Goal: Contribute content: Contribute content

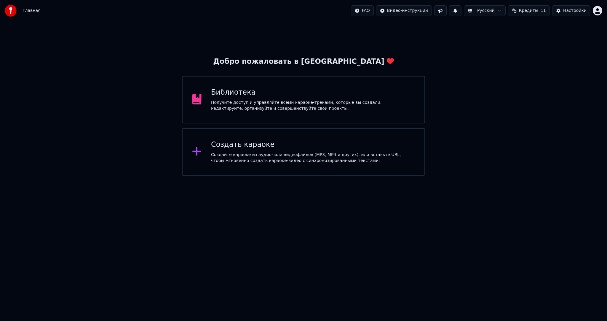
click at [124, 100] on div "Добро пожаловать в Youka Библиотека Получите доступ и управляйте всеми караоке-…" at bounding box center [303, 98] width 607 height 154
click at [234, 101] on div "Получите доступ и управляйте всеми караоке-треками, которые вы создали. Редакти…" at bounding box center [313, 106] width 204 height 12
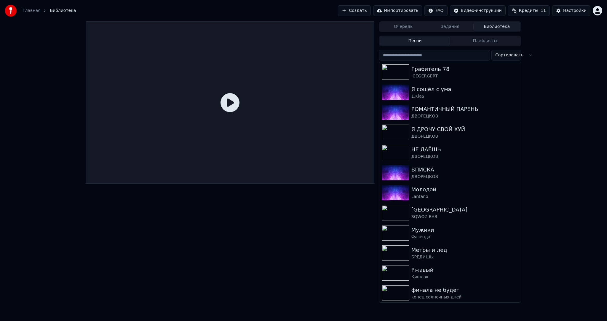
click at [370, 9] on button "Создать" at bounding box center [354, 10] width 33 height 11
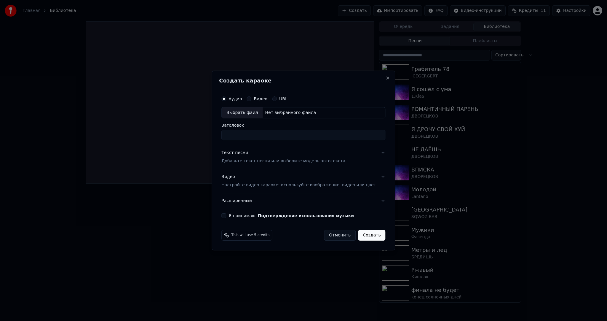
click at [254, 113] on div "Выбрать файл" at bounding box center [242, 112] width 41 height 11
type input "**********"
click at [249, 160] on p "Добавьте текст песни или выберите модель автотекста" at bounding box center [283, 161] width 124 height 6
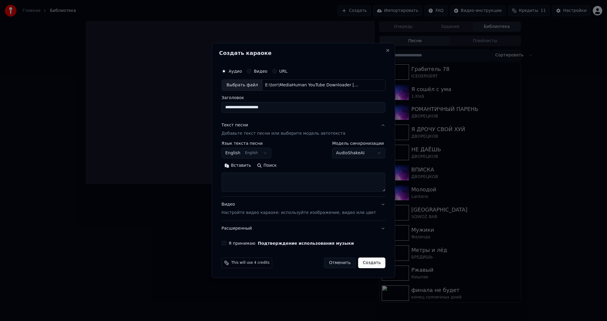
click at [251, 153] on body "**********" at bounding box center [303, 160] width 607 height 321
select select "**"
click at [246, 166] on button "Вставить" at bounding box center [237, 165] width 33 height 9
click at [239, 204] on div "Видео Настройте видео караоке: используйте изображение, видео или цвет" at bounding box center [298, 208] width 154 height 14
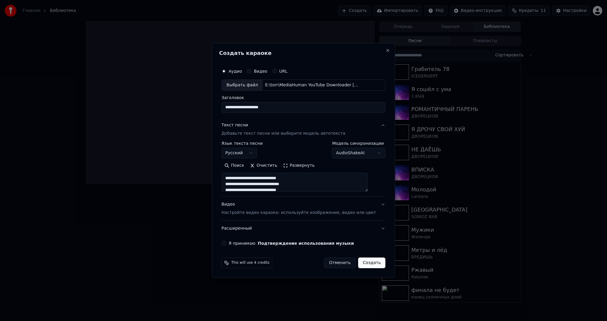
type textarea "**********"
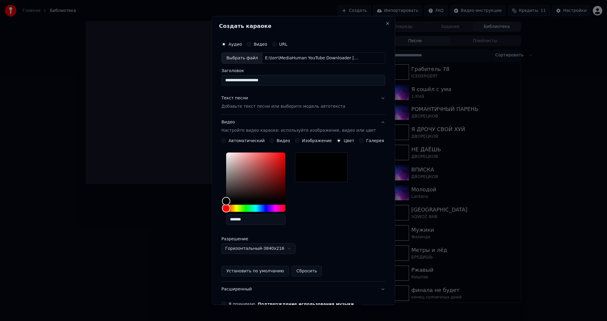
click at [272, 138] on button "Видео" at bounding box center [271, 140] width 5 height 5
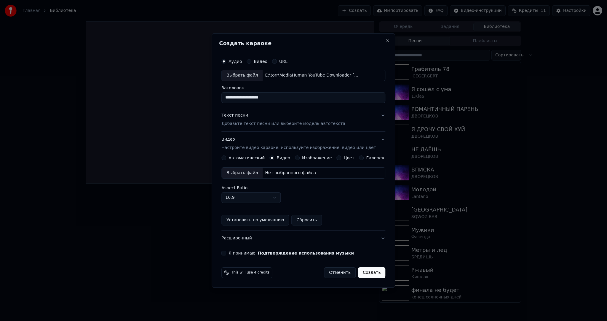
click at [246, 176] on div "Выбрать файл" at bounding box center [242, 172] width 41 height 11
click at [233, 252] on div "Я принимаю Подтверждение использования музыки" at bounding box center [303, 252] width 164 height 5
click at [226, 252] on button "Я принимаю Подтверждение использования музыки" at bounding box center [223, 252] width 5 height 5
click at [371, 271] on button "Создать" at bounding box center [371, 272] width 27 height 11
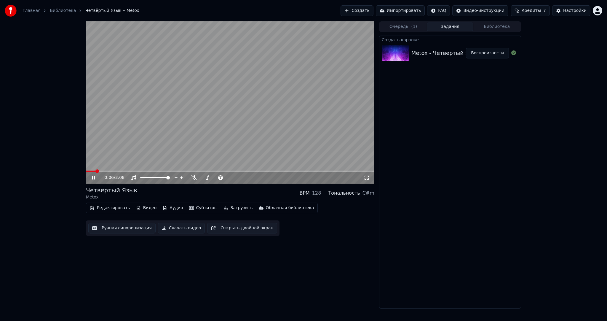
click at [214, 119] on video at bounding box center [230, 102] width 288 height 162
click at [199, 210] on button "Субтитры" at bounding box center [203, 208] width 33 height 8
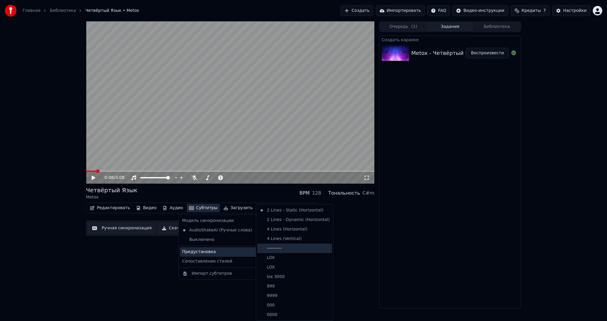
click at [288, 249] on div "----------" at bounding box center [294, 247] width 75 height 9
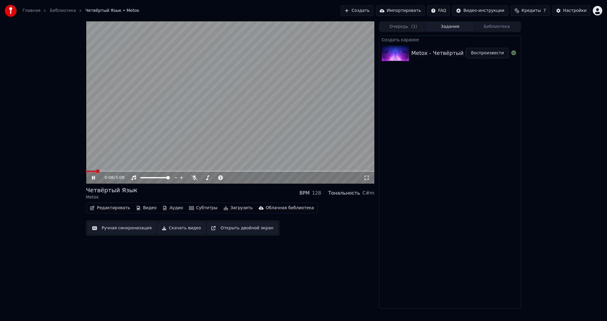
click at [126, 227] on button "Ручная синхронизация" at bounding box center [121, 227] width 67 height 11
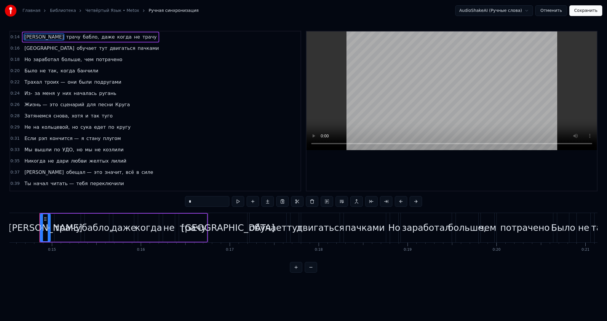
drag, startPoint x: 32, startPoint y: 222, endPoint x: 28, endPoint y: 223, distance: 3.9
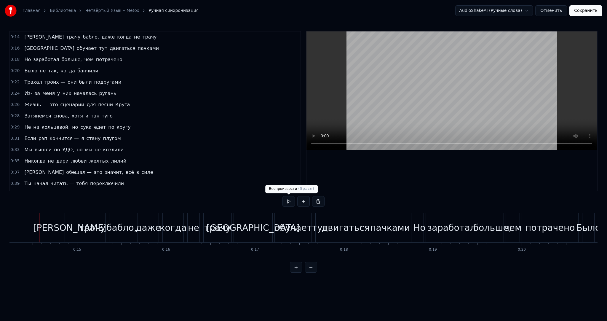
click at [288, 198] on button at bounding box center [288, 201] width 12 height 11
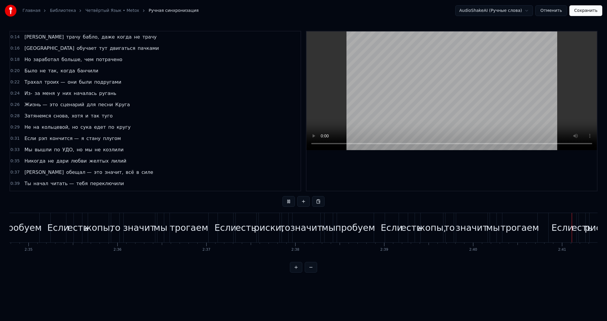
scroll to position [0, 14300]
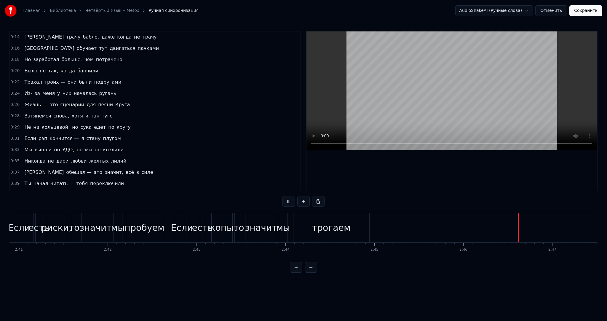
click at [443, 84] on video at bounding box center [451, 90] width 290 height 119
click at [582, 12] on button "Сохранить" at bounding box center [585, 10] width 33 height 11
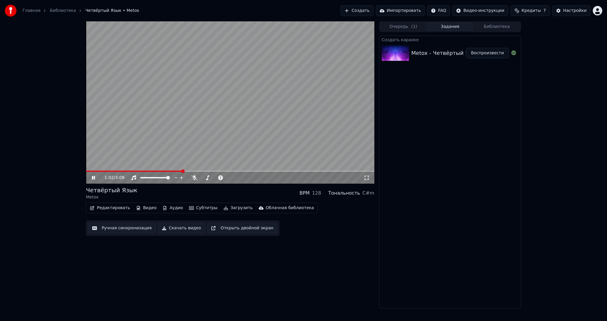
click at [175, 169] on video at bounding box center [230, 102] width 288 height 162
click at [174, 170] on span at bounding box center [134, 170] width 96 height 1
click at [201, 137] on video at bounding box center [230, 102] width 288 height 162
click at [288, 126] on video at bounding box center [230, 102] width 288 height 162
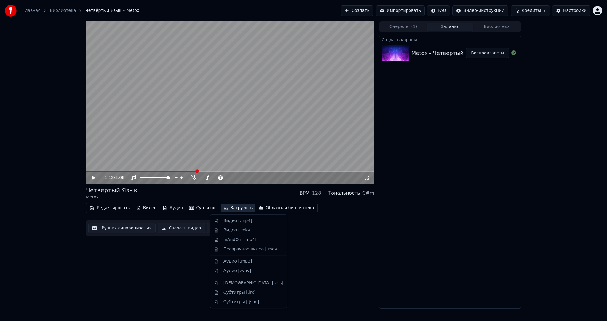
click at [236, 206] on button "Загрузить" at bounding box center [238, 208] width 34 height 8
click at [238, 216] on div "Видео [.mp4]" at bounding box center [249, 220] width 74 height 9
